Goal: Check status

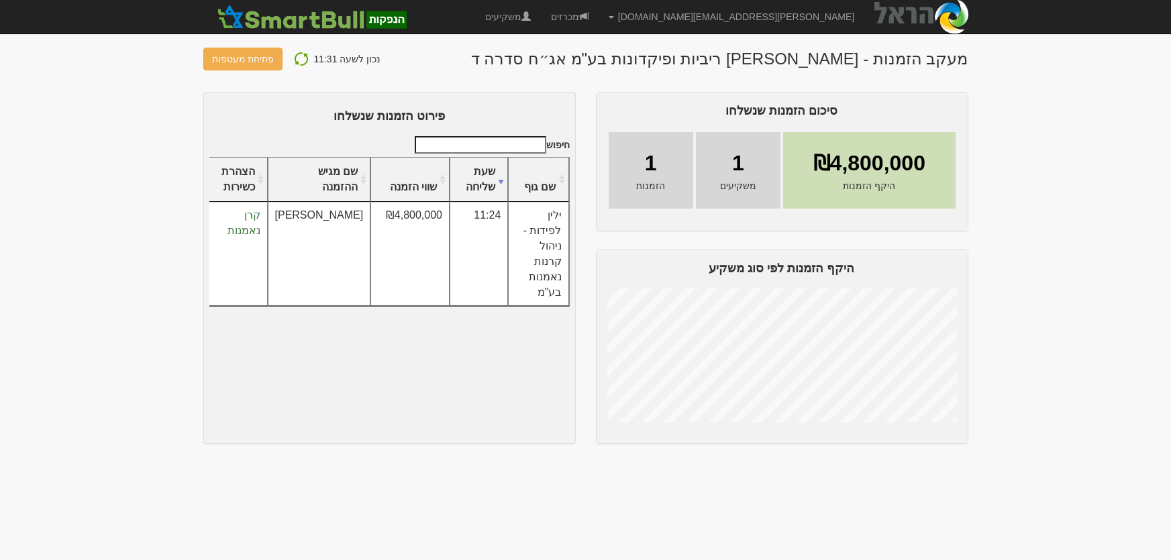
click at [294, 56] on img at bounding box center [301, 59] width 16 height 16
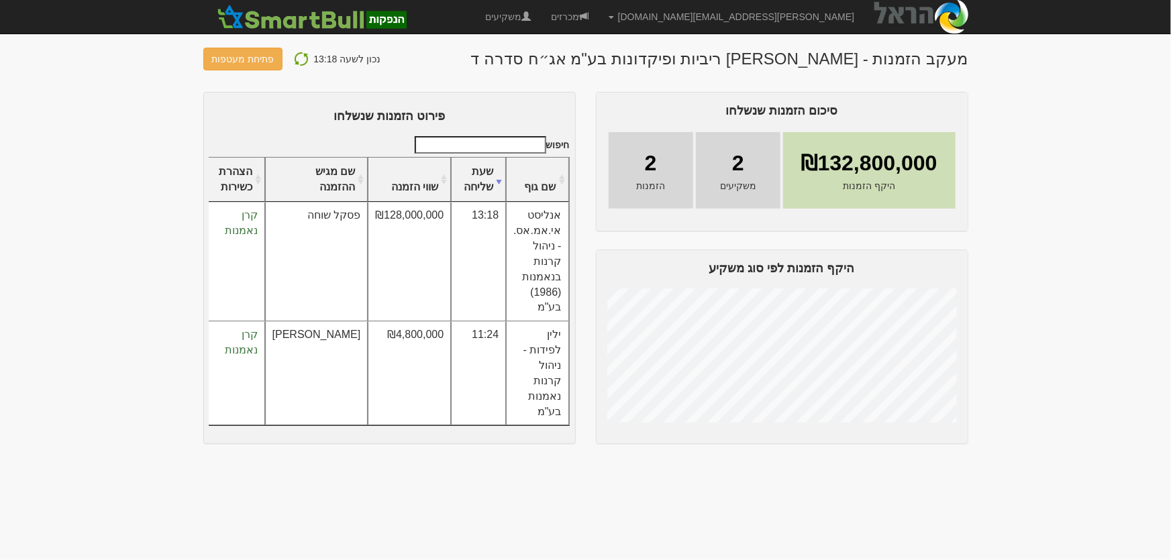
click at [304, 52] on img at bounding box center [301, 59] width 16 height 16
